Goal: Information Seeking & Learning: Learn about a topic

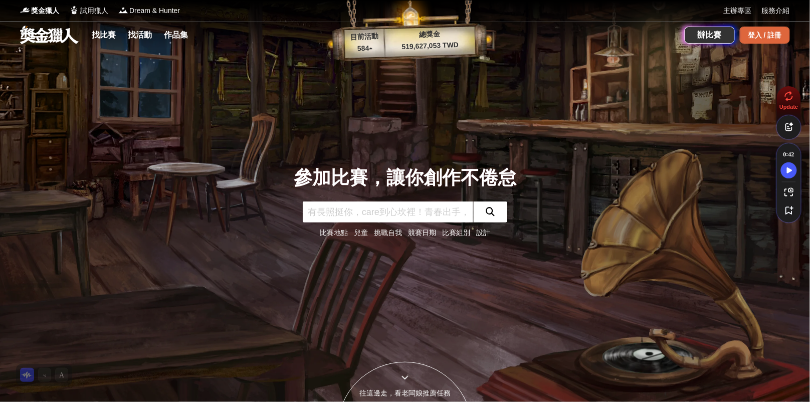
click at [769, 38] on div "登入 / 註冊" at bounding box center [765, 35] width 50 height 17
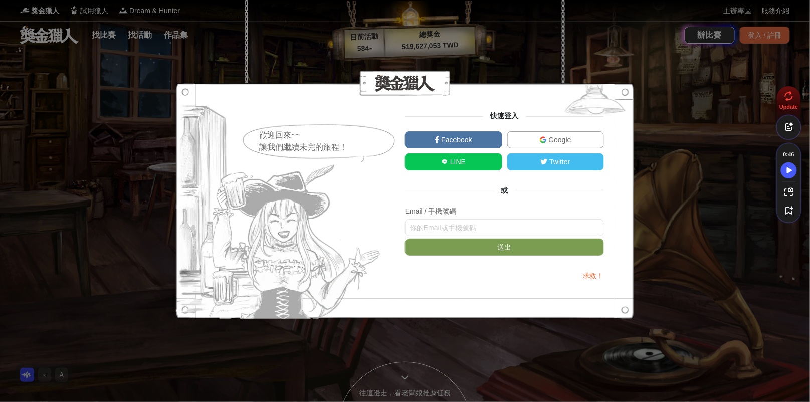
click at [598, 141] on link "Google" at bounding box center [555, 139] width 97 height 17
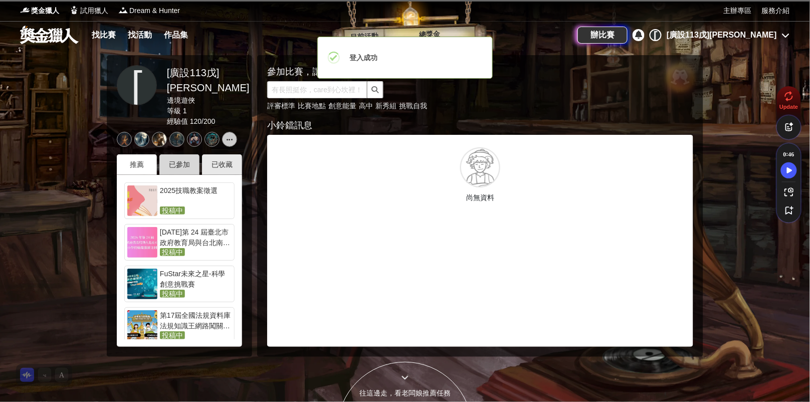
click at [173, 173] on div "已參加" at bounding box center [179, 164] width 40 height 21
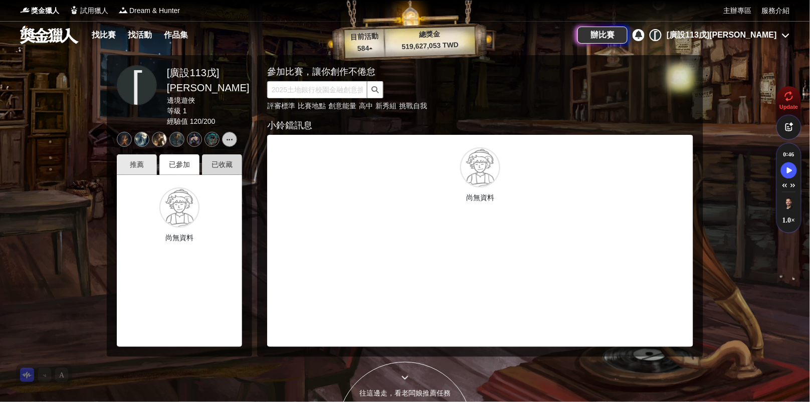
click at [230, 167] on div "已收藏" at bounding box center [222, 164] width 40 height 21
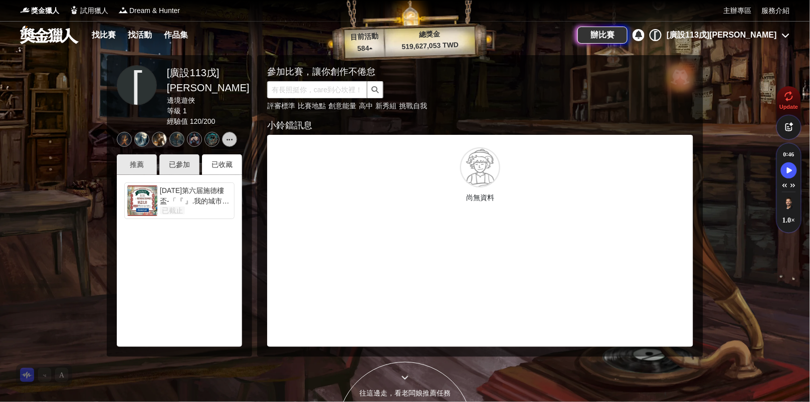
click at [187, 199] on div "2025年第六届施德樓盃-「『 』.我的城市記憶與鄉愁」繪畫比賽" at bounding box center [196, 195] width 72 height 20
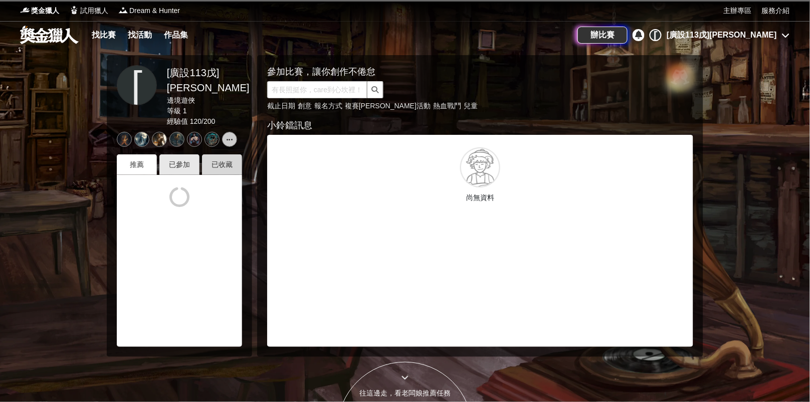
click at [221, 164] on div "已收藏" at bounding box center [222, 164] width 40 height 21
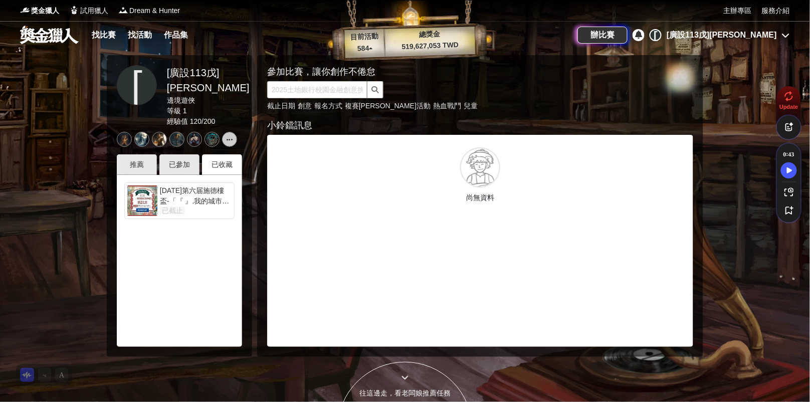
click at [197, 205] on div "2025年第六届施德樓盃-「『 』.我的城市記憶與鄉愁」繪畫比賽 已截止" at bounding box center [194, 200] width 74 height 31
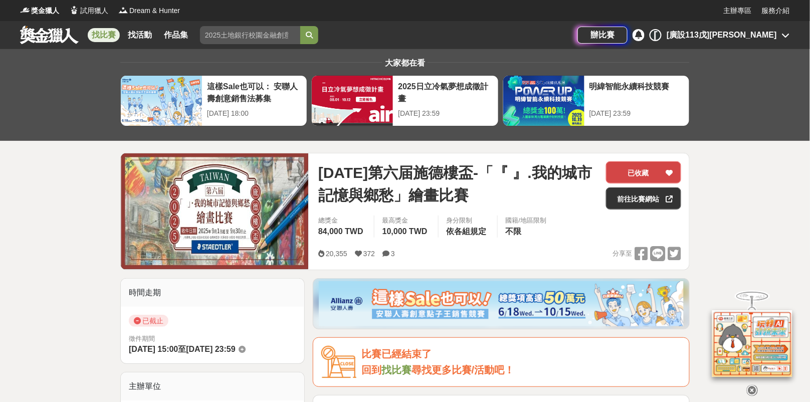
click at [666, 172] on div at bounding box center [670, 172] width 10 height 21
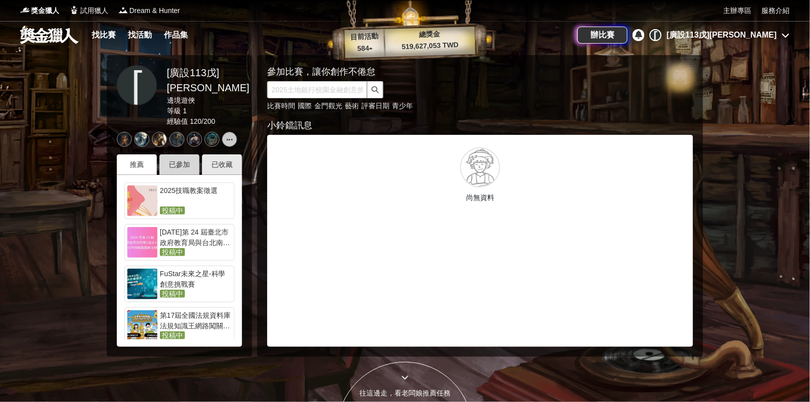
click at [177, 158] on div "已參加" at bounding box center [179, 164] width 40 height 21
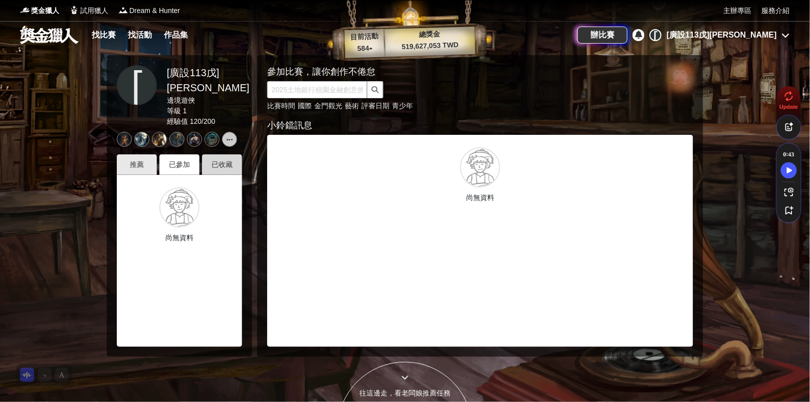
click at [213, 163] on div "已收藏" at bounding box center [222, 164] width 40 height 21
click at [132, 164] on div "推薦" at bounding box center [137, 164] width 40 height 21
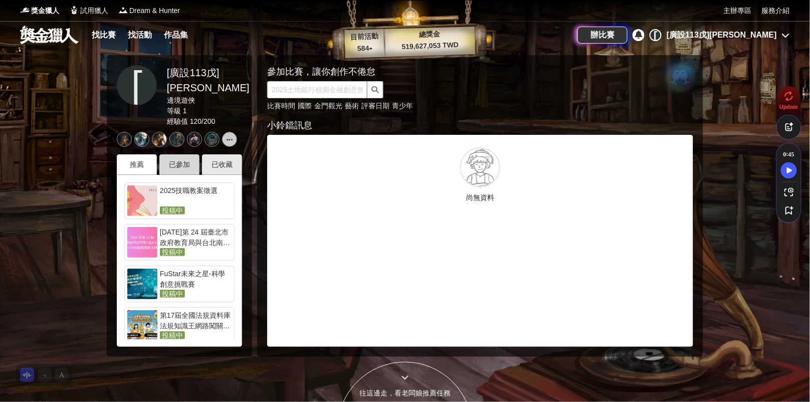
click at [172, 163] on div "已參加" at bounding box center [179, 164] width 40 height 21
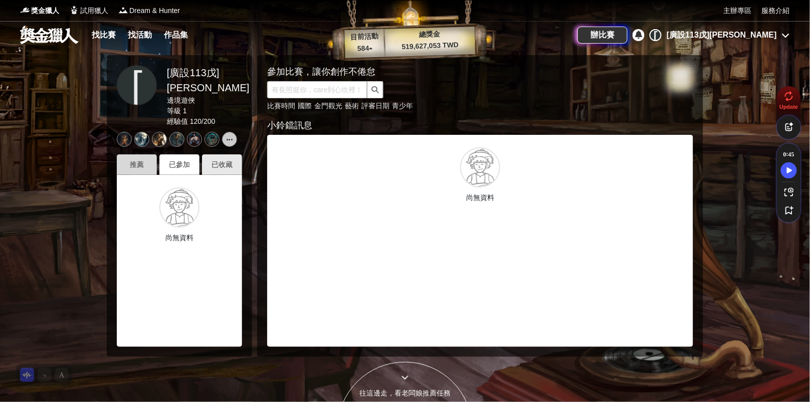
click at [140, 160] on div "推薦" at bounding box center [137, 164] width 40 height 21
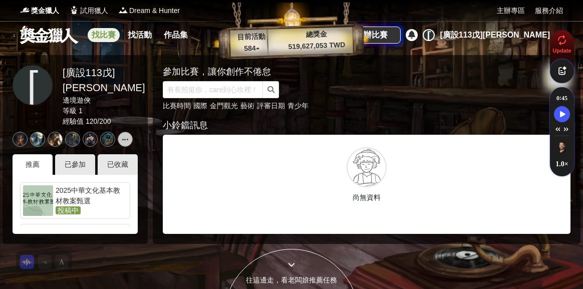
click at [106, 37] on link "找比賽" at bounding box center [104, 35] width 32 height 14
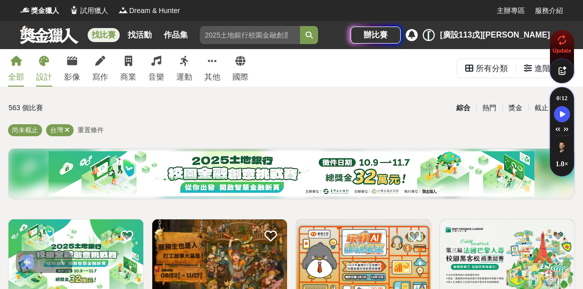
click at [45, 70] on link "設計" at bounding box center [44, 68] width 16 height 38
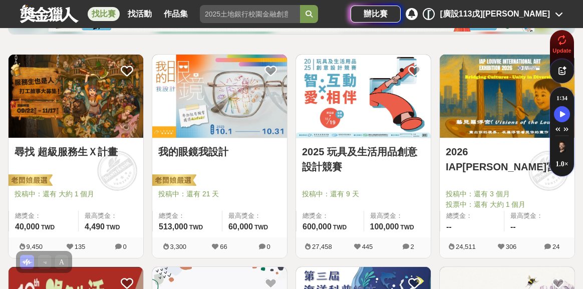
scroll to position [166, 0]
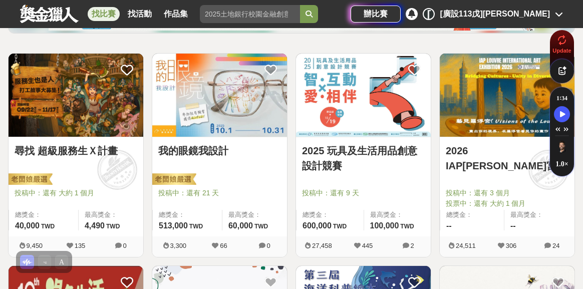
click at [218, 123] on img at bounding box center [219, 95] width 135 height 83
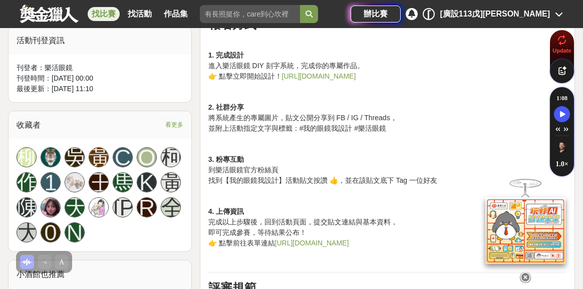
scroll to position [847, 0]
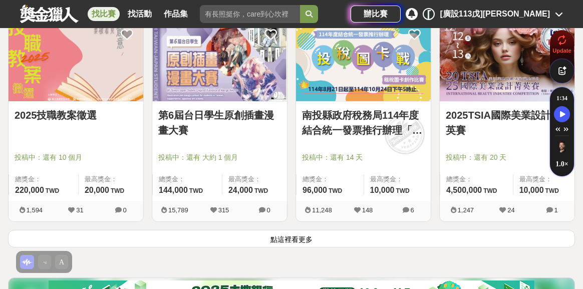
scroll to position [1269, 0]
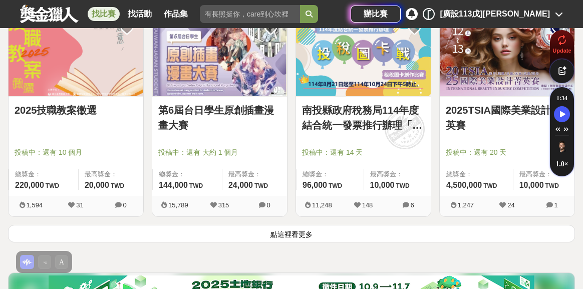
click at [301, 234] on button "點這裡看更多" at bounding box center [291, 234] width 567 height 18
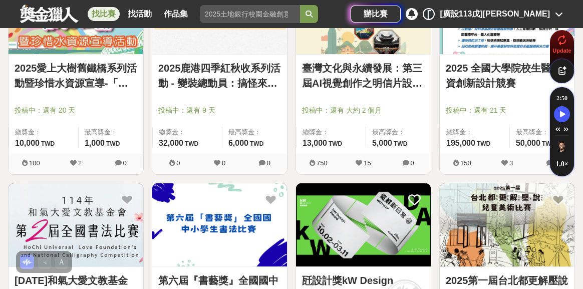
scroll to position [2186, 0]
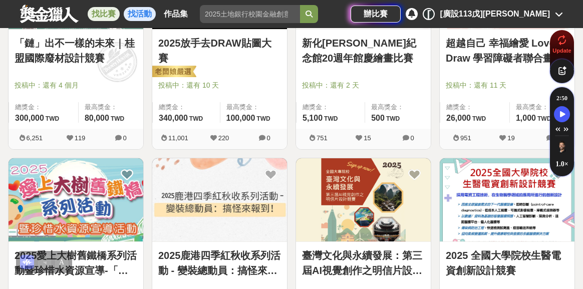
click at [151, 14] on link "找活動" at bounding box center [140, 14] width 32 height 14
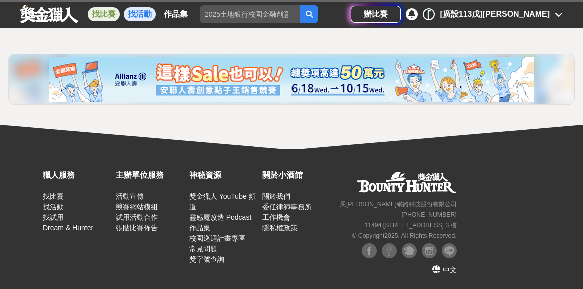
click at [111, 11] on link "找比賽" at bounding box center [104, 14] width 32 height 14
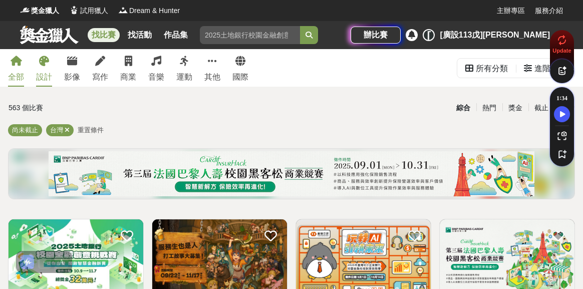
click at [40, 65] on icon at bounding box center [44, 61] width 10 height 10
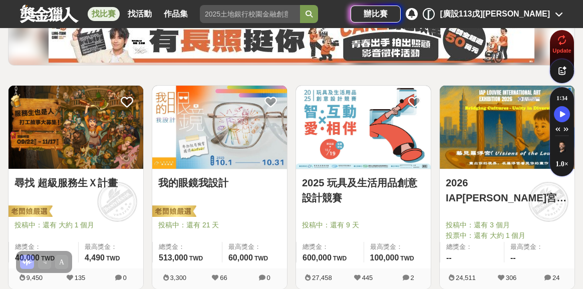
scroll to position [136, 0]
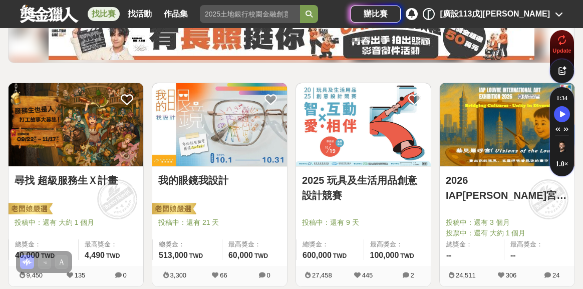
click at [89, 166] on img at bounding box center [76, 124] width 135 height 83
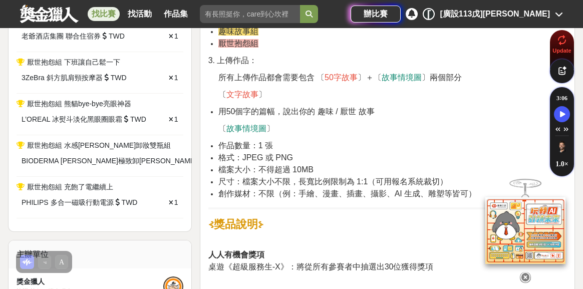
scroll to position [692, 0]
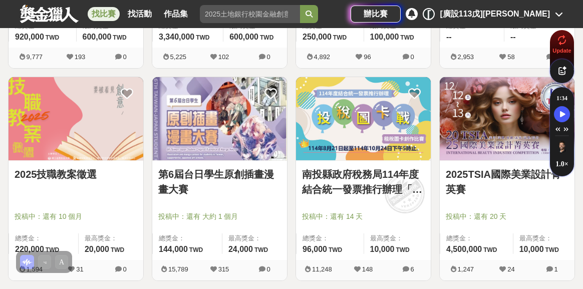
scroll to position [1287, 0]
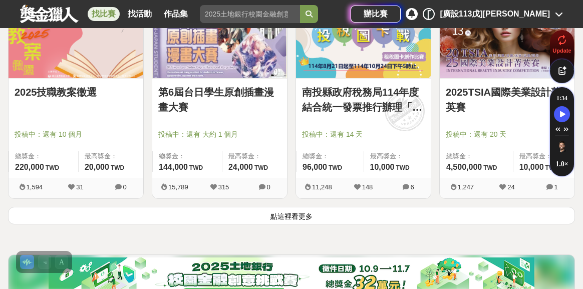
click at [336, 213] on button "點這裡看更多" at bounding box center [291, 216] width 567 height 18
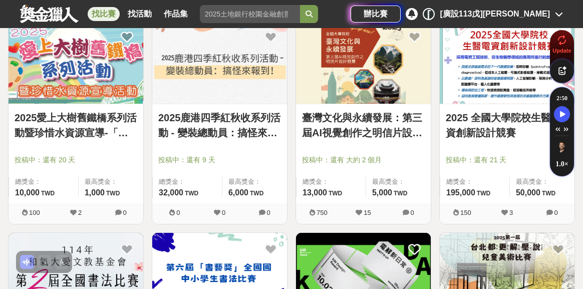
scroll to position [2285, 0]
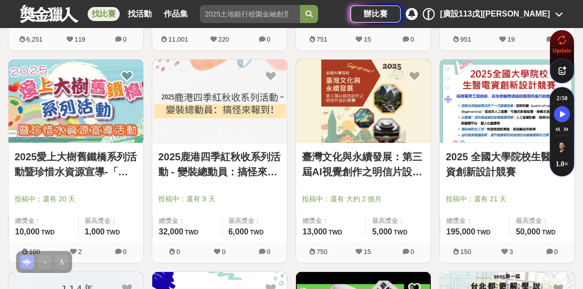
click at [55, 123] on img at bounding box center [76, 101] width 135 height 83
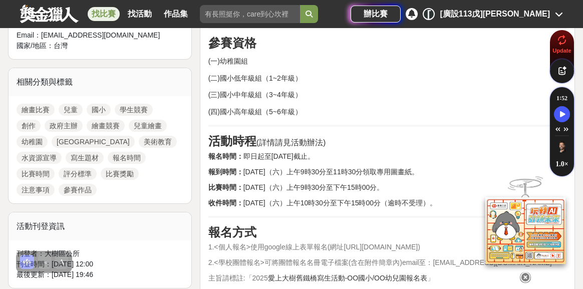
scroll to position [422, 0]
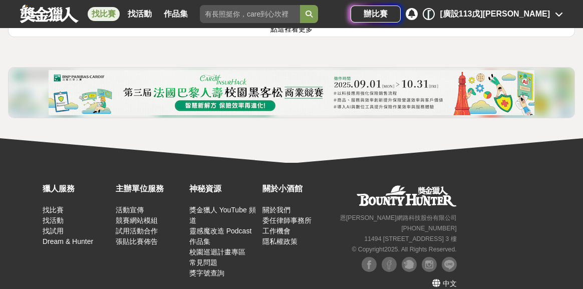
scroll to position [2675, 0]
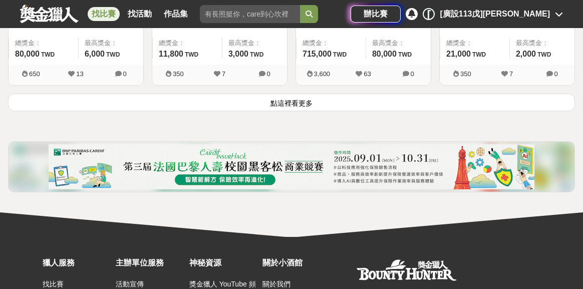
click at [344, 103] on button "點這裡看更多" at bounding box center [291, 103] width 567 height 18
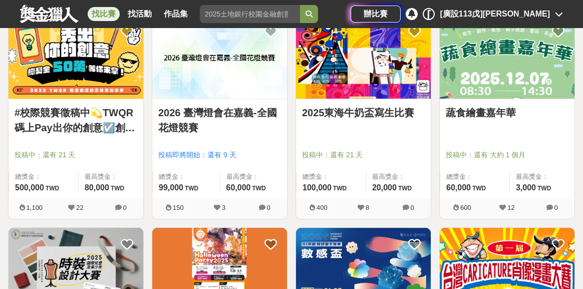
scroll to position [2763, 0]
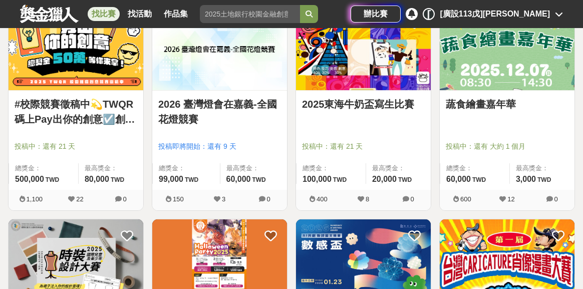
click at [509, 83] on img at bounding box center [507, 48] width 135 height 83
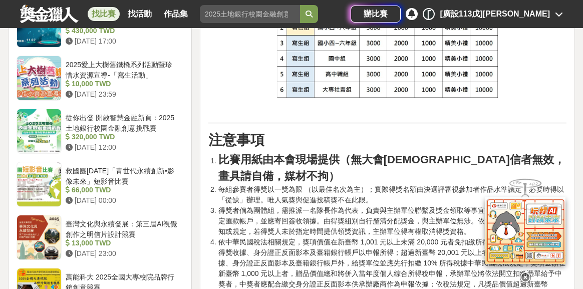
scroll to position [1263, 0]
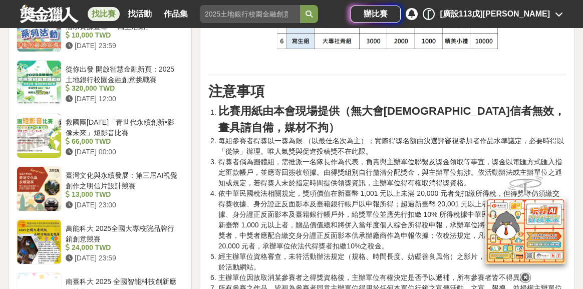
click at [525, 279] on icon at bounding box center [525, 277] width 11 height 11
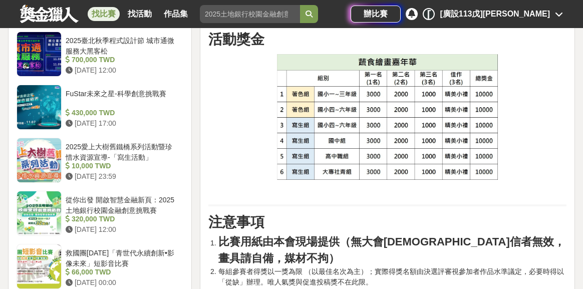
scroll to position [599, 0]
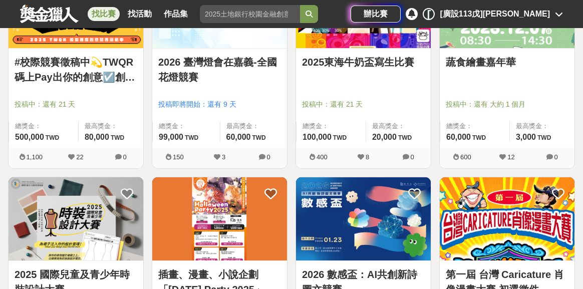
scroll to position [2903, 0]
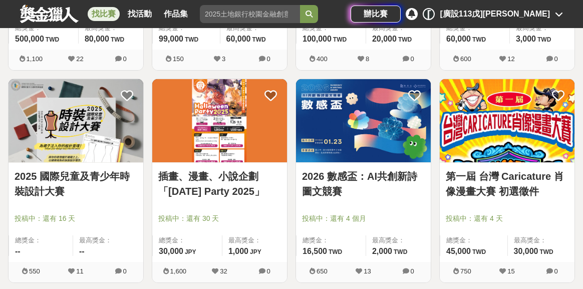
click at [102, 140] on img at bounding box center [76, 120] width 135 height 83
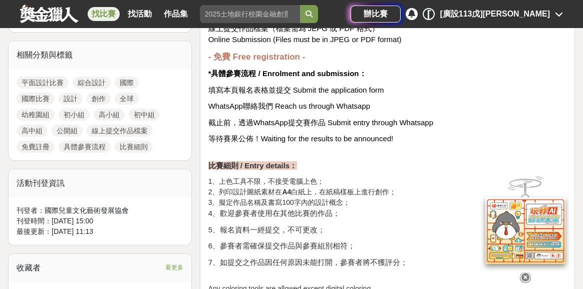
scroll to position [444, 0]
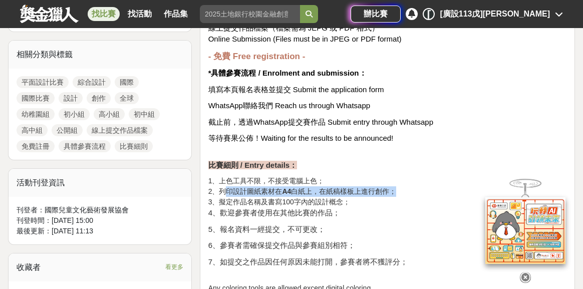
drag, startPoint x: 223, startPoint y: 193, endPoint x: 393, endPoint y: 195, distance: 170.9
click at [393, 195] on p "1、上色工具不限，不接受電腦上色； 2、列印設計圖紙素材在 A4 白紙上，在紙稿樣板上進行創作； 3、擬定作品名稱及書寫100字內的設計概念； 4、歡迎參賽者…" at bounding box center [388, 197] width 358 height 43
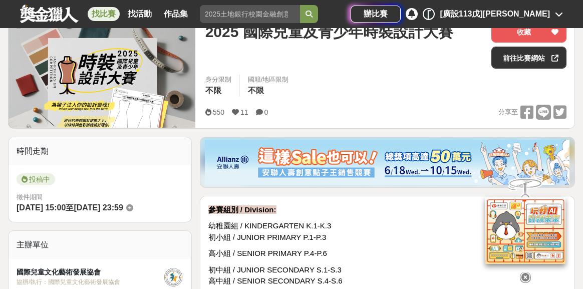
scroll to position [218, 0]
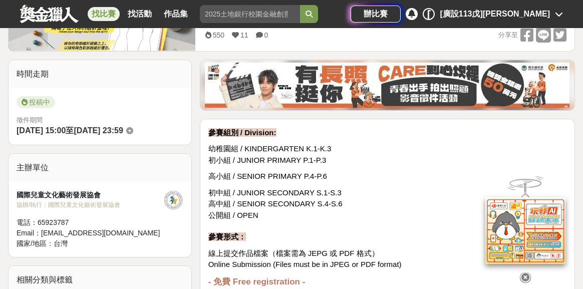
click at [527, 274] on icon at bounding box center [525, 277] width 11 height 11
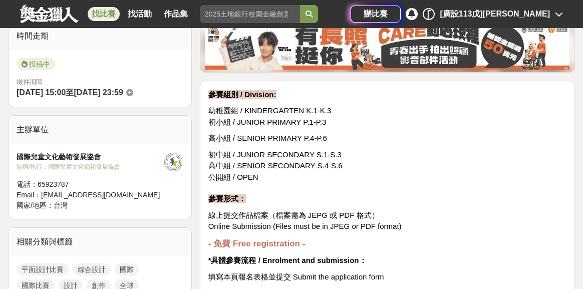
scroll to position [282, 0]
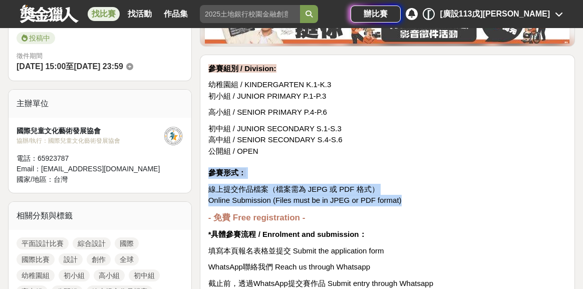
drag, startPoint x: 211, startPoint y: 172, endPoint x: 401, endPoint y: 196, distance: 192.5
click at [401, 196] on span "Online Submission (Files must be in JPEG or PDF format)" at bounding box center [305, 200] width 193 height 9
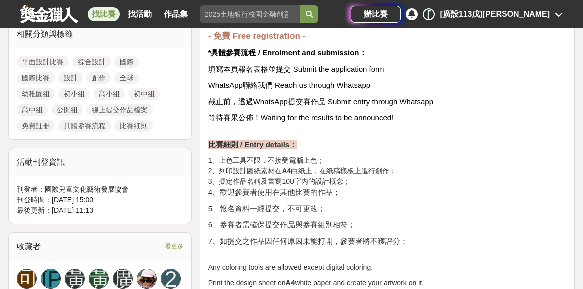
scroll to position [464, 0]
drag, startPoint x: 291, startPoint y: 69, endPoint x: 396, endPoint y: 68, distance: 105.3
click at [390, 69] on p "填寫本頁報名表格並提交 Submit the application form" at bounding box center [388, 70] width 358 height 12
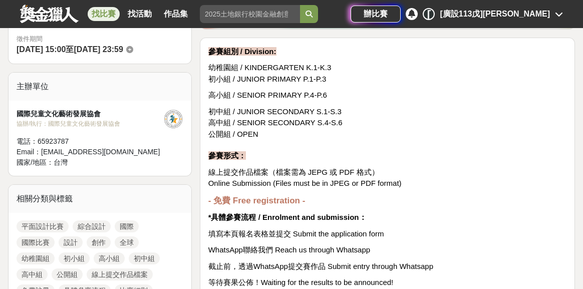
scroll to position [236, 0]
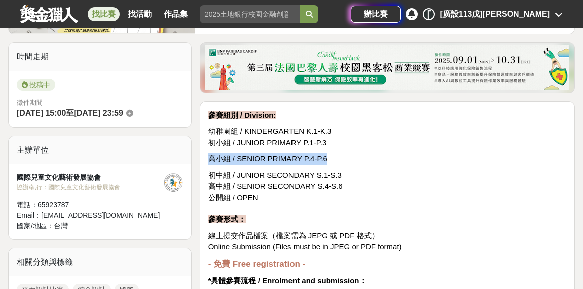
drag, startPoint x: 209, startPoint y: 158, endPoint x: 333, endPoint y: 159, distance: 124.8
click at [333, 159] on p "高小組 / SENIOR PRIMARY P.4-P.6" at bounding box center [388, 159] width 358 height 12
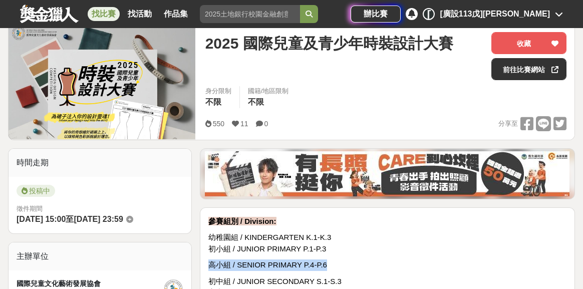
scroll to position [134, 0]
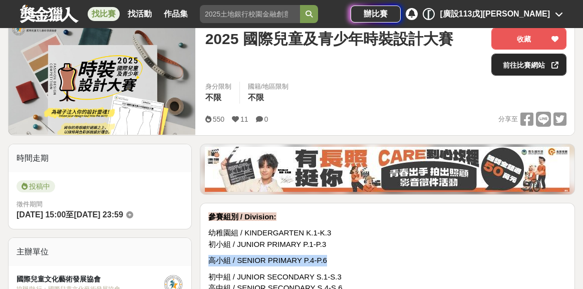
click at [516, 69] on link "前往比賽網站" at bounding box center [529, 65] width 75 height 22
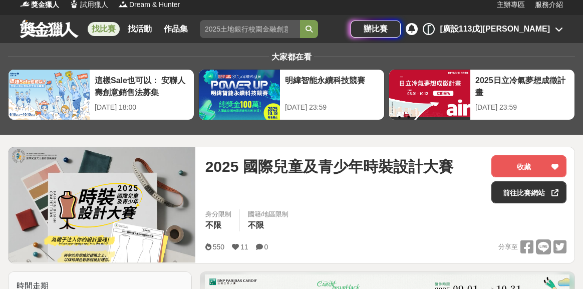
scroll to position [8, 0]
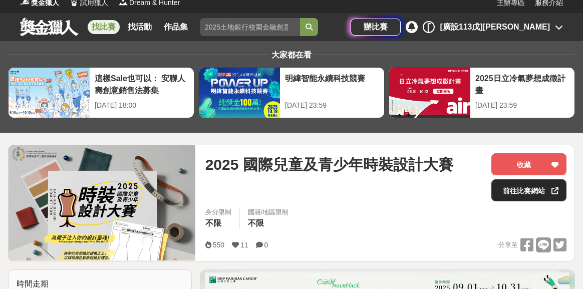
click at [493, 191] on link "前往比賽網站" at bounding box center [529, 190] width 75 height 22
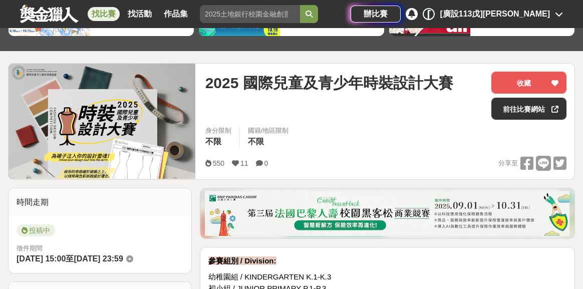
scroll to position [111, 0]
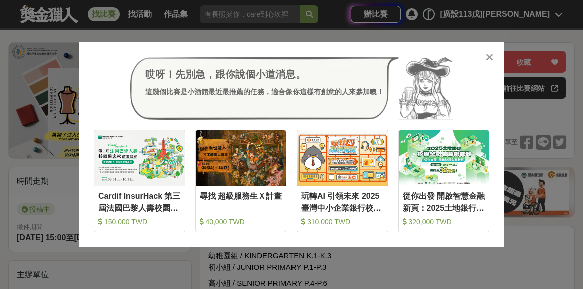
click at [488, 57] on icon at bounding box center [490, 57] width 8 height 10
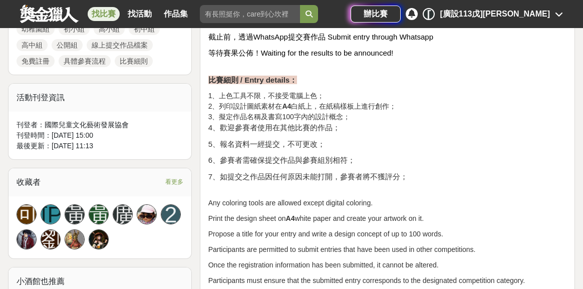
scroll to position [543, 0]
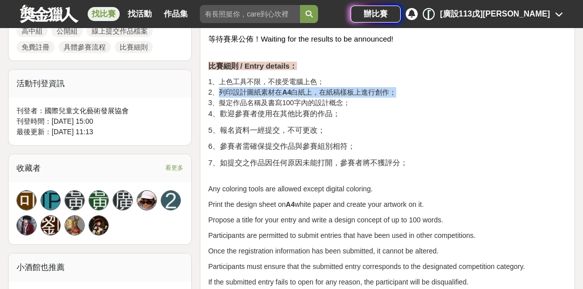
drag, startPoint x: 223, startPoint y: 91, endPoint x: 394, endPoint y: 92, distance: 171.4
click at [394, 92] on p "1、上色工具不限，不接受電腦上色； 2、列印設計圖紙素材在 A4 白紙上，在紙稿樣板上進行創作； 3、擬定作品名稱及書寫100字內的設計概念； 4、歡迎參賽者…" at bounding box center [388, 98] width 358 height 43
click at [401, 94] on p "1、上色工具不限，不接受電腦上色； 2、列印設計圖紙素材在 A4 白紙上，在紙稿樣板上進行創作； 3、擬定作品名稱及書寫100字內的設計概念； 4、歡迎參賽者…" at bounding box center [388, 98] width 358 height 43
drag, startPoint x: 221, startPoint y: 91, endPoint x: 405, endPoint y: 95, distance: 184.5
click at [405, 95] on p "1、上色工具不限，不接受電腦上色； 2、列印設計圖紙素材在 A4 白紙上，在紙稿樣板上進行創作； 3、擬定作品名稱及書寫100字內的設計概念； 4、歡迎參賽者…" at bounding box center [388, 98] width 358 height 43
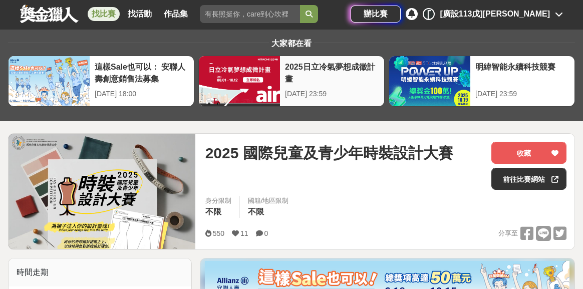
scroll to position [0, 0]
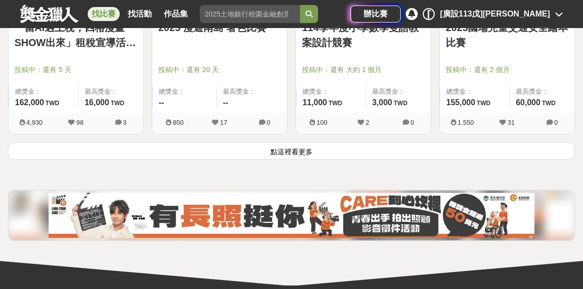
scroll to position [3972, 0]
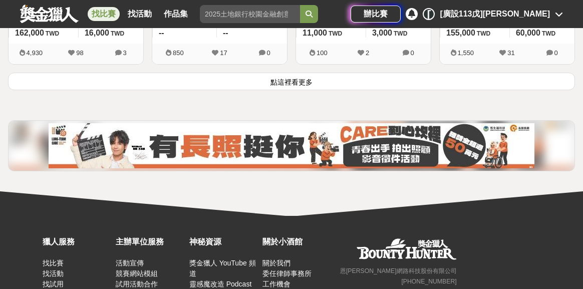
click at [343, 82] on button "點這裡看更多" at bounding box center [291, 82] width 567 height 18
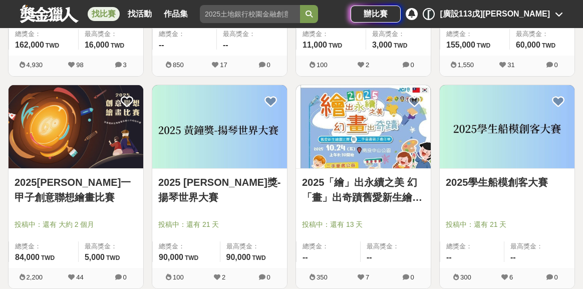
scroll to position [3888, 0]
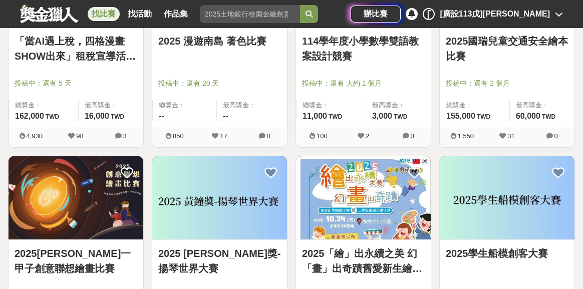
click at [54, 221] on img at bounding box center [76, 197] width 135 height 83
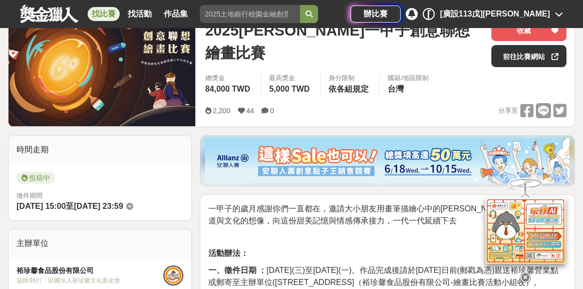
scroll to position [142, 0]
click at [528, 272] on icon at bounding box center [525, 277] width 11 height 11
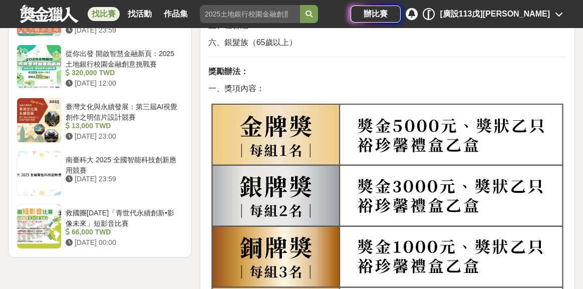
scroll to position [1291, 0]
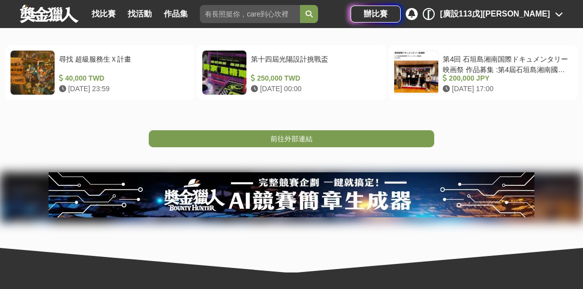
scroll to position [212, 0]
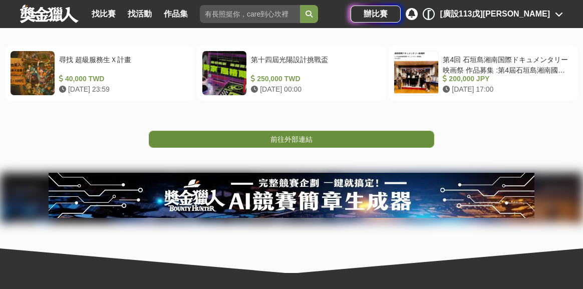
click at [352, 144] on link "前往外部連結" at bounding box center [292, 139] width 286 height 17
